Goal: Navigation & Orientation: Find specific page/section

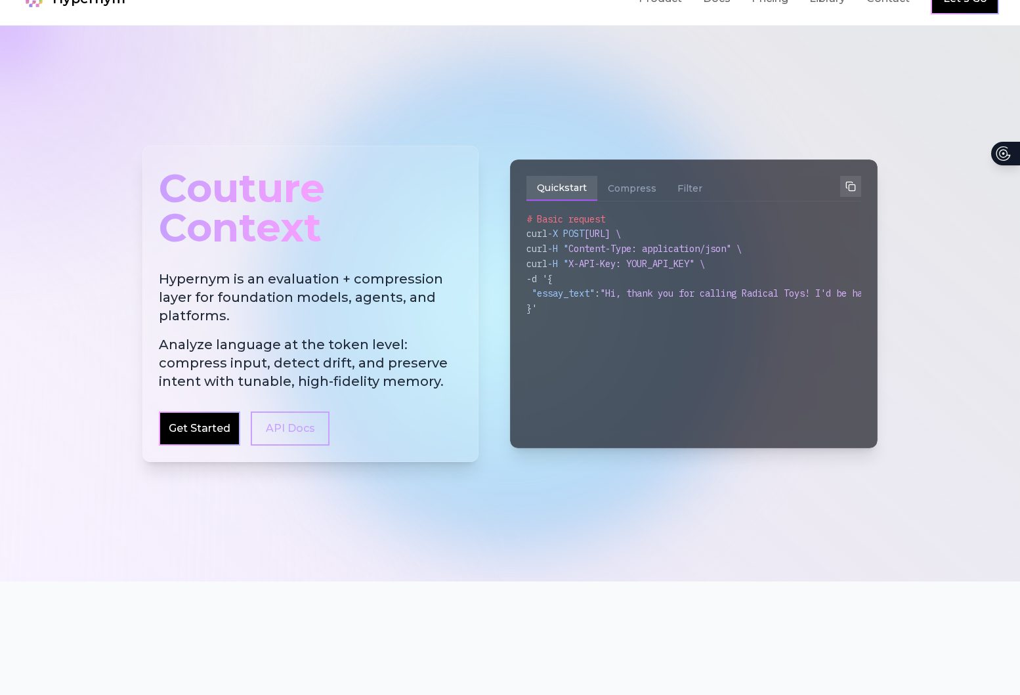
scroll to position [43, 0]
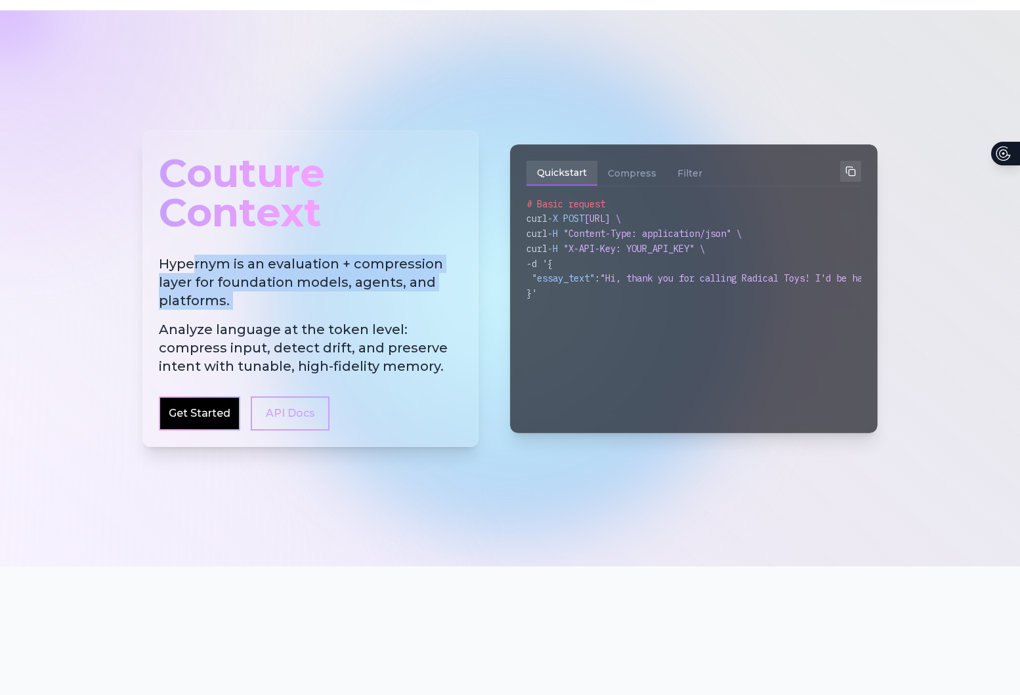
drag, startPoint x: 194, startPoint y: 259, endPoint x: 406, endPoint y: 315, distance: 219.3
click at [406, 315] on h2 "Hypernym is an evaluation + compression layer for foundation models, agents, an…" at bounding box center [310, 315] width 303 height 121
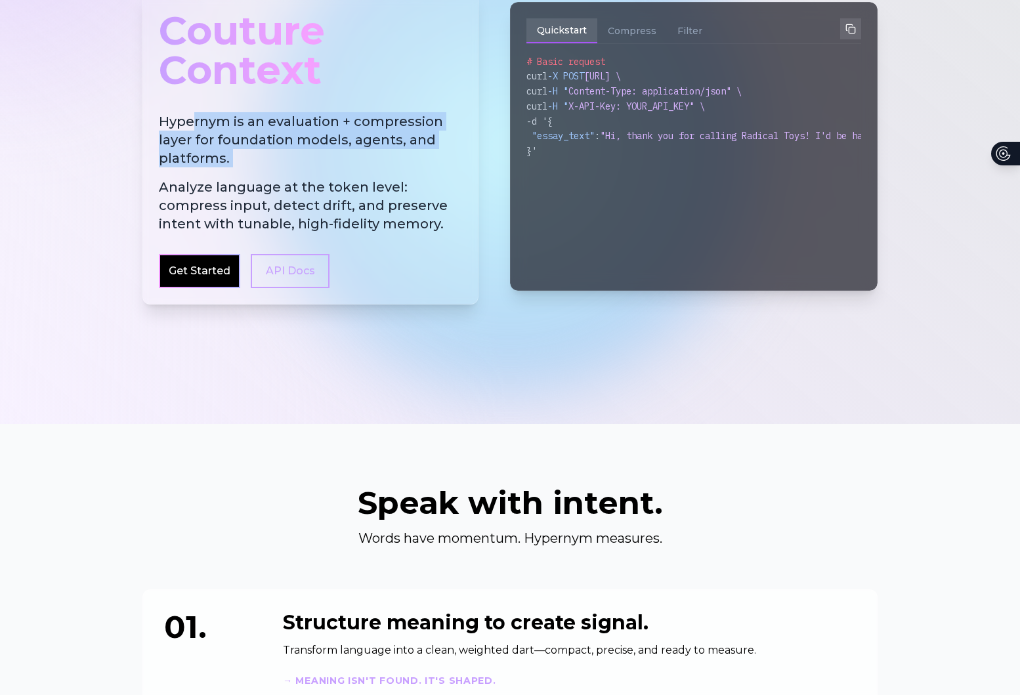
scroll to position [188, 0]
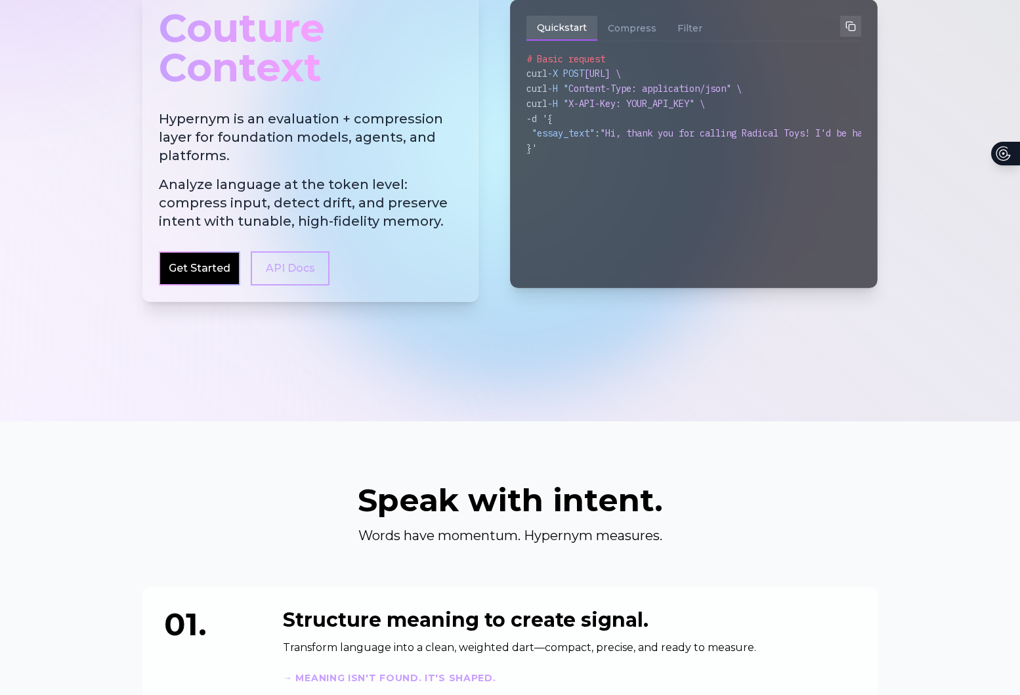
click at [238, 408] on div at bounding box center [510, 143] width 1020 height 556
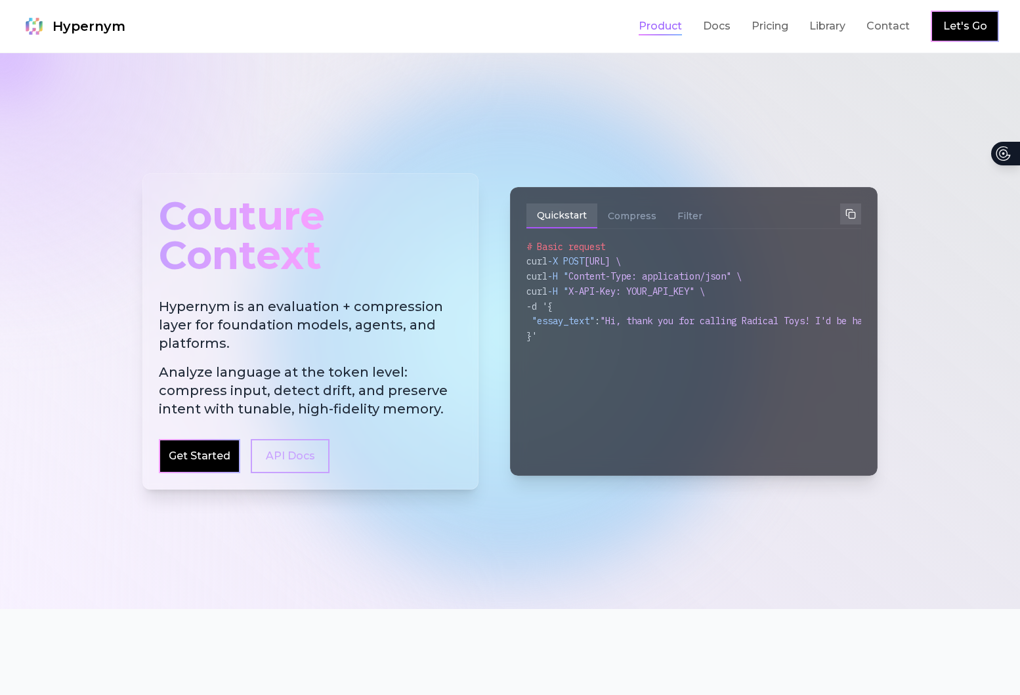
click at [654, 26] on link "Product" at bounding box center [660, 26] width 43 height 16
